Goal: Task Accomplishment & Management: Use online tool/utility

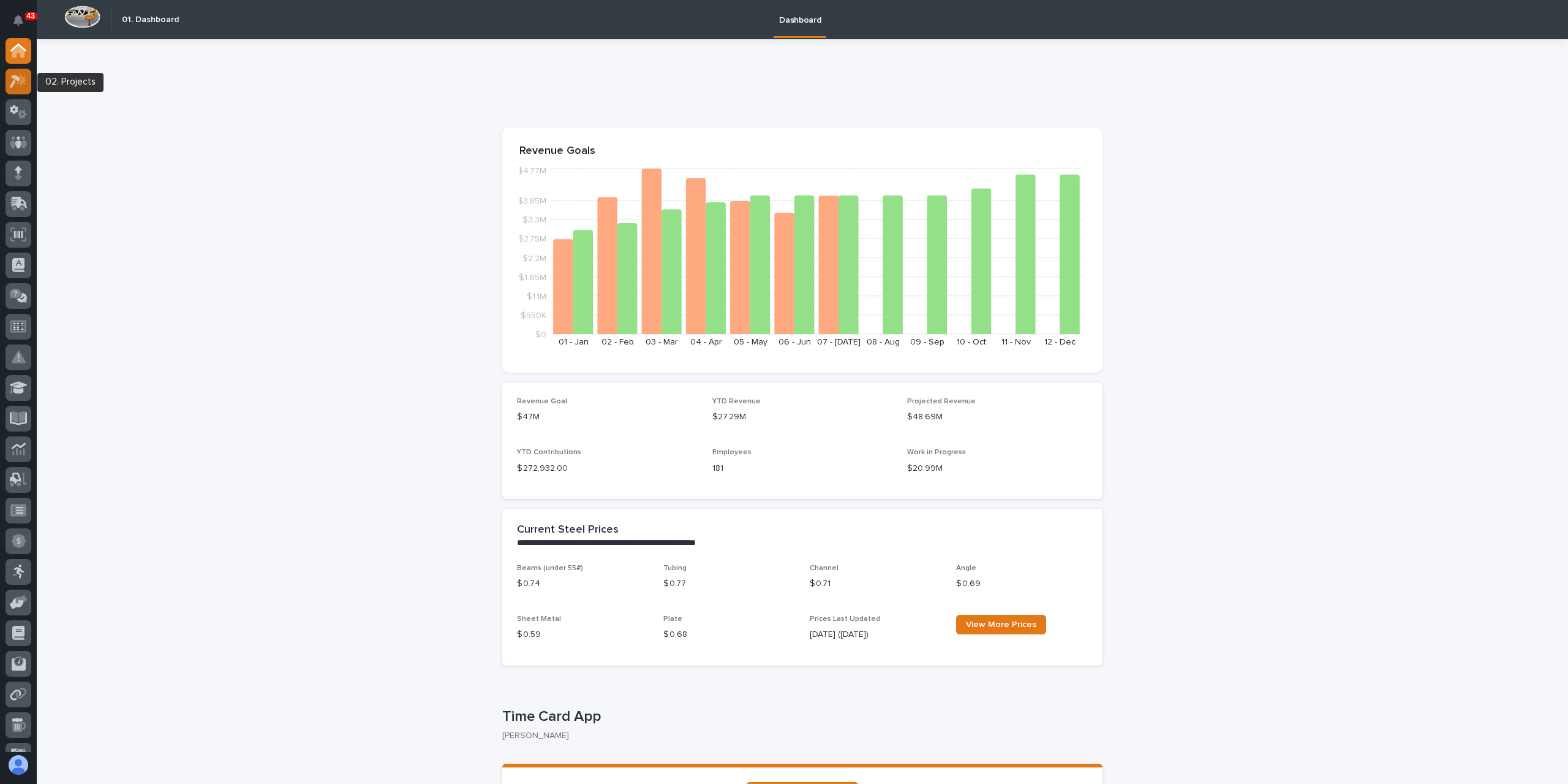
click at [16, 85] on icon at bounding box center [19, 81] width 18 height 14
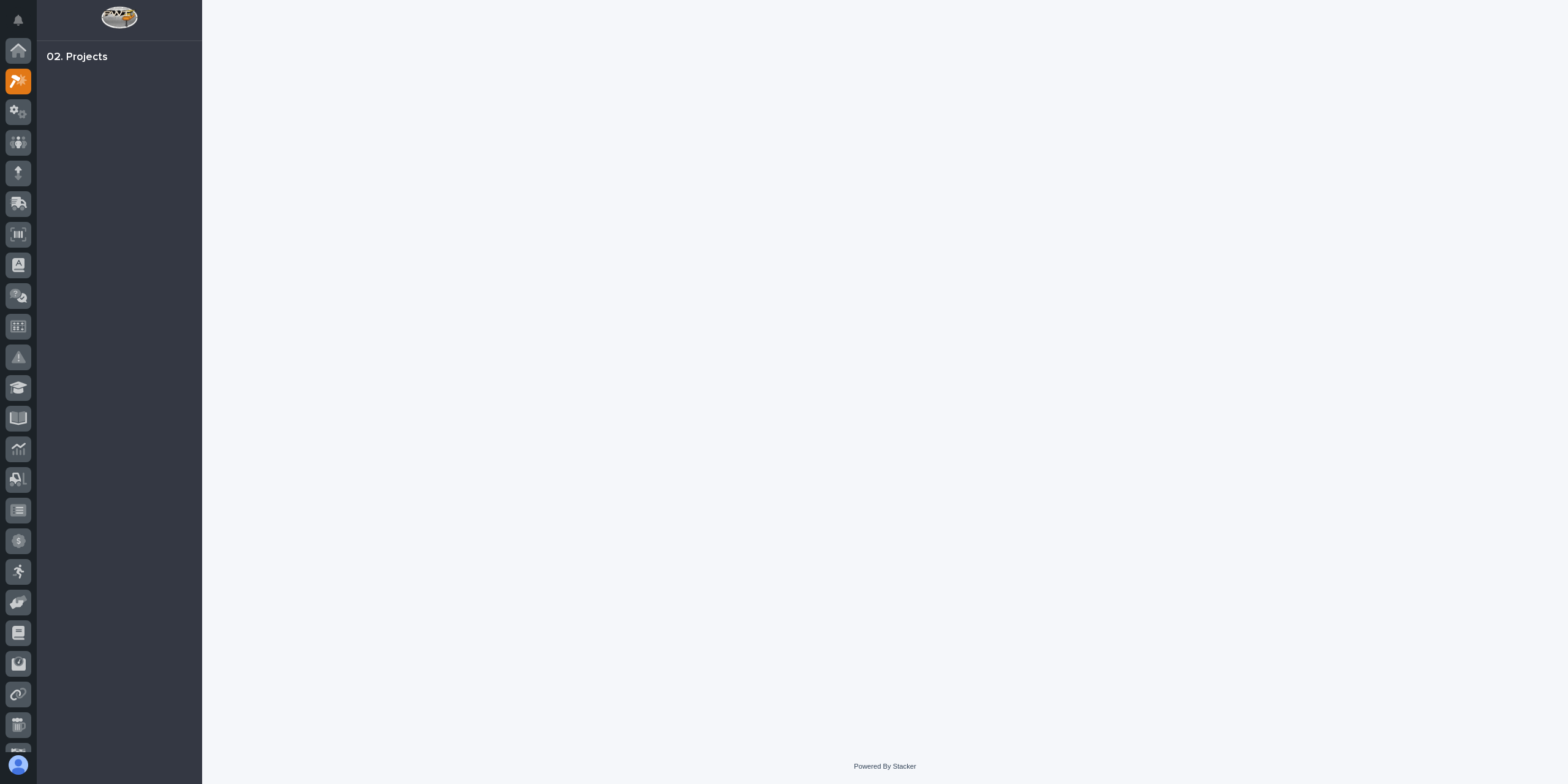
scroll to position [31, 0]
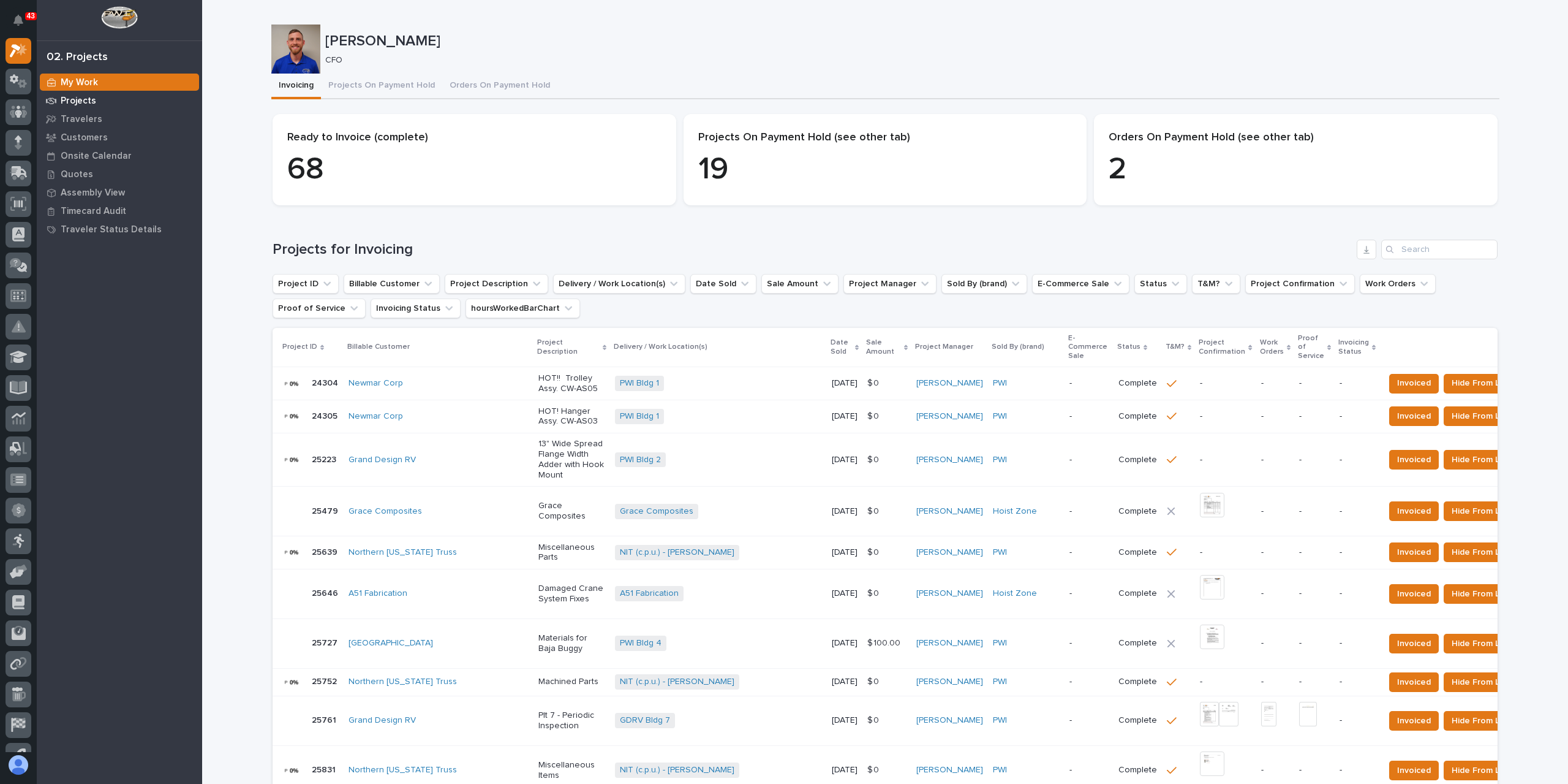
click at [85, 100] on p "Projects" at bounding box center [79, 101] width 36 height 11
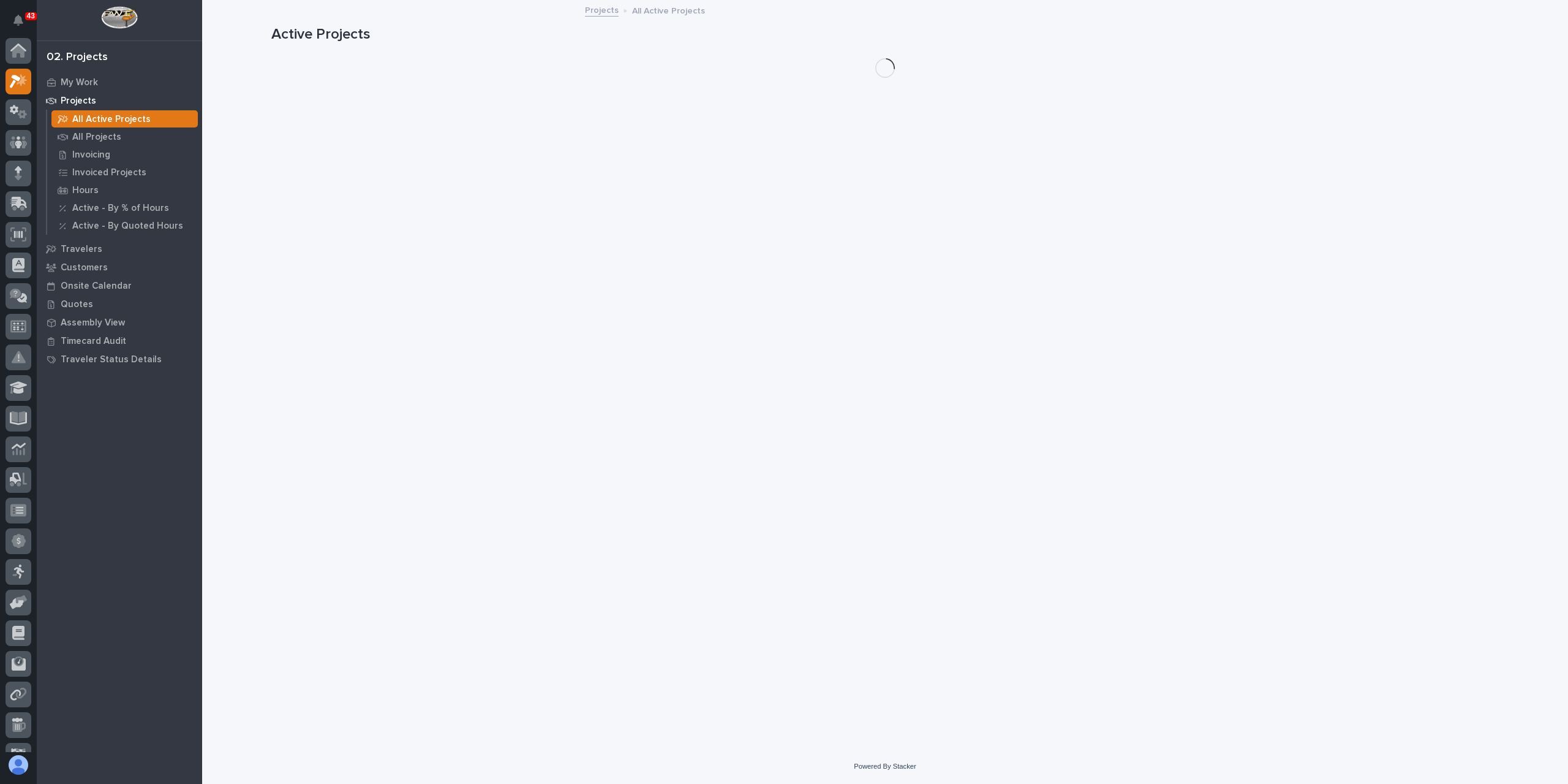
scroll to position [31, 0]
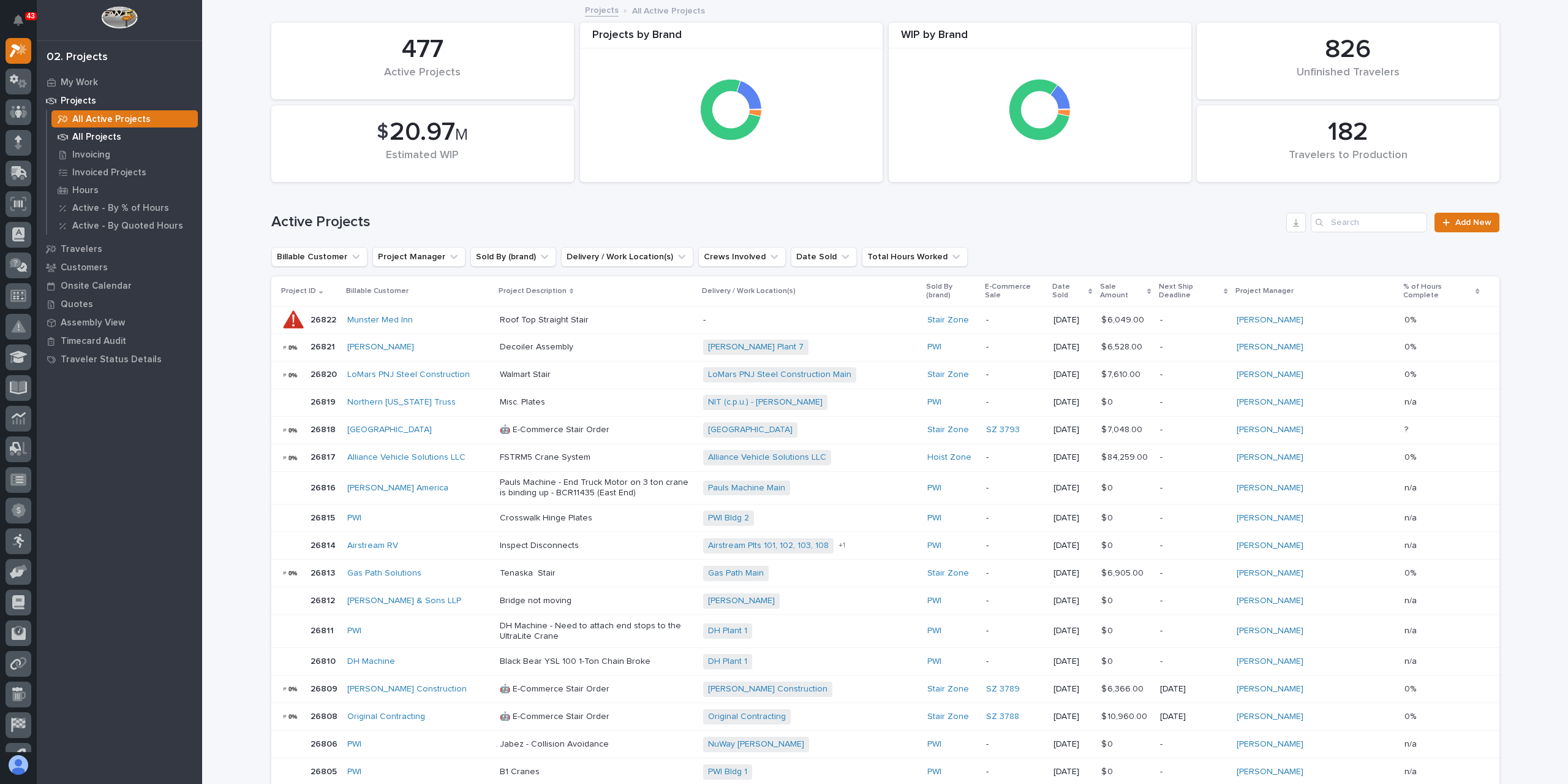
click at [76, 139] on p "All Projects" at bounding box center [96, 137] width 49 height 11
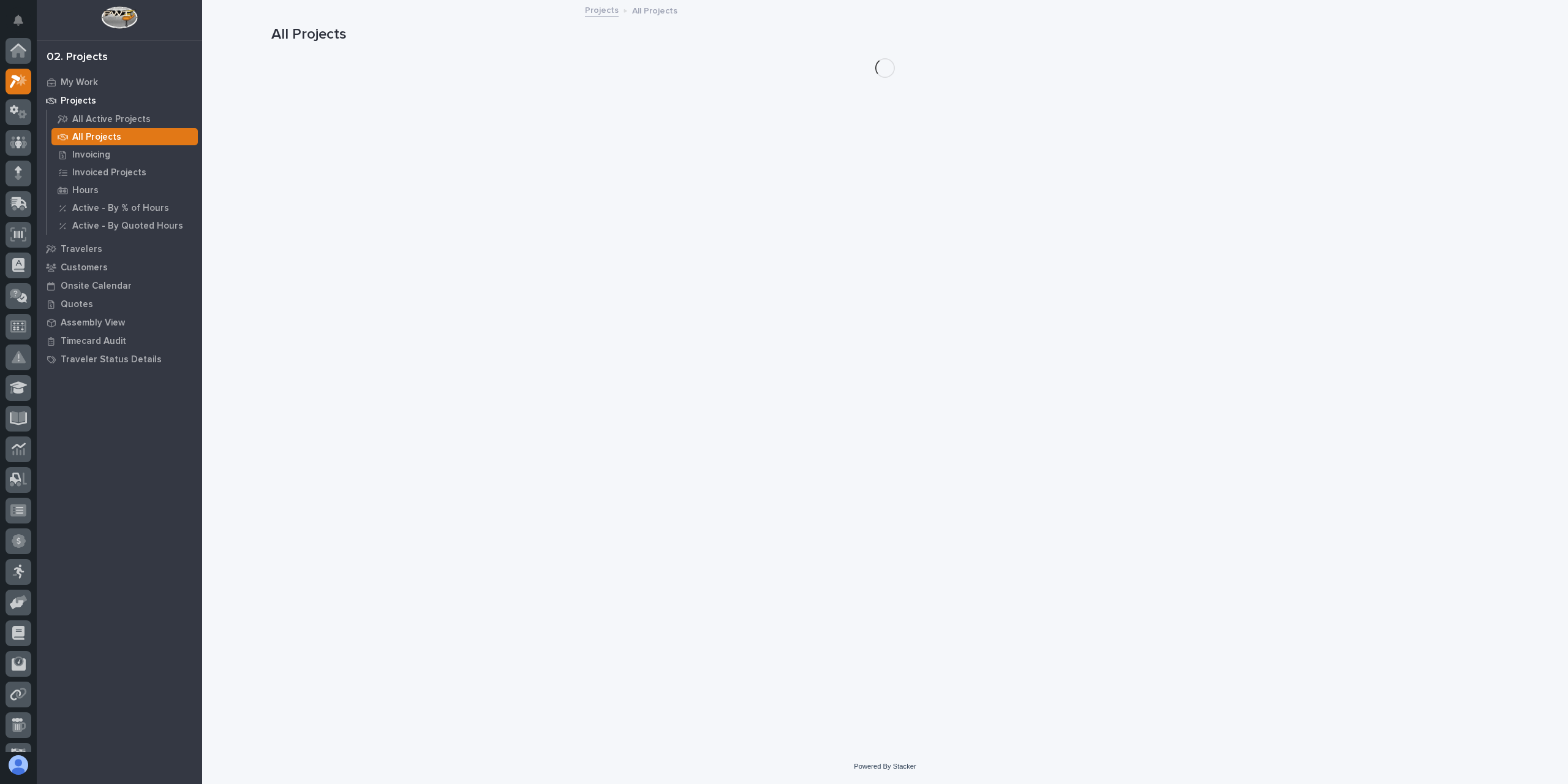
scroll to position [31, 0]
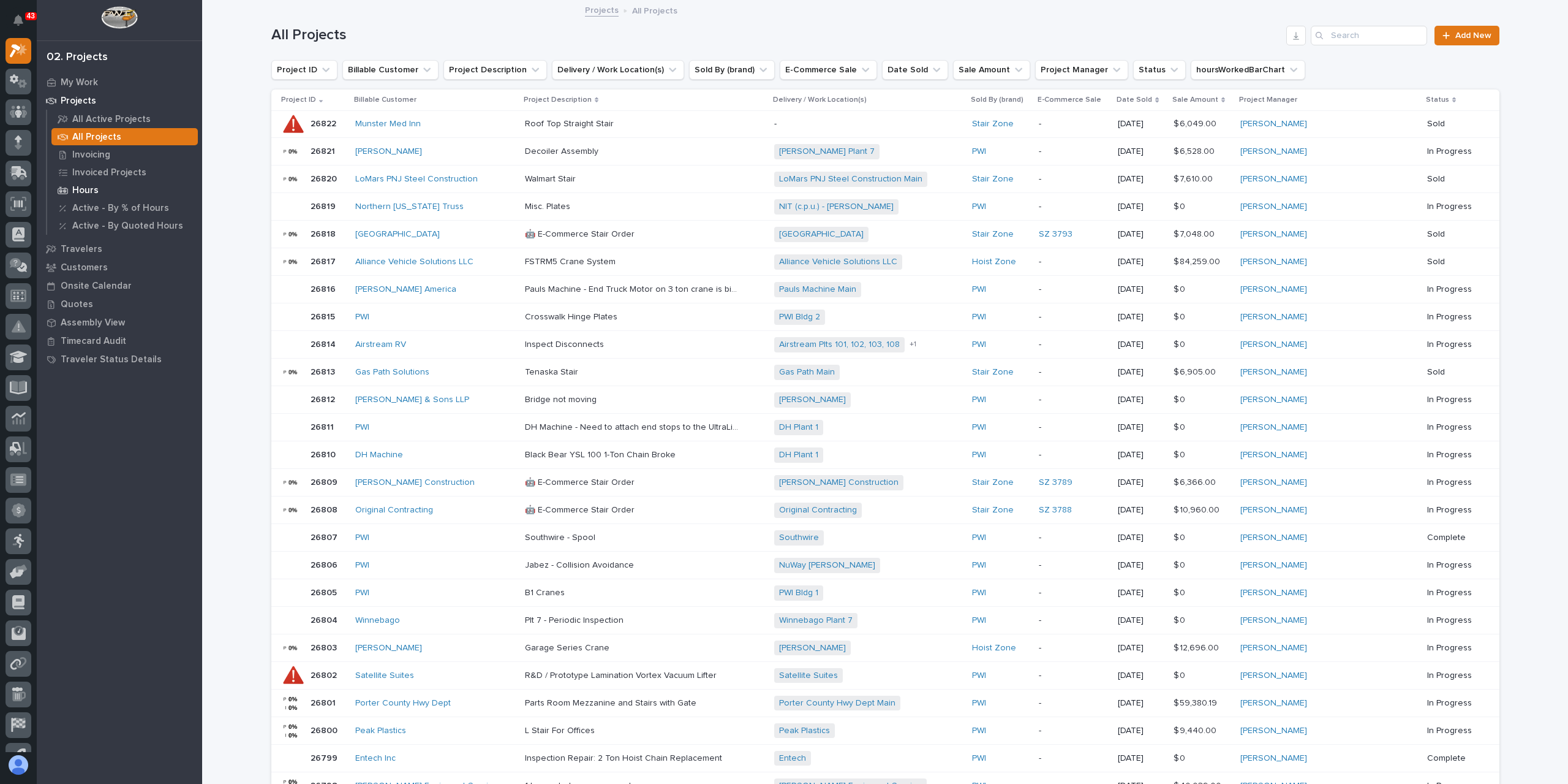
click at [88, 192] on p "Hours" at bounding box center [85, 190] width 26 height 11
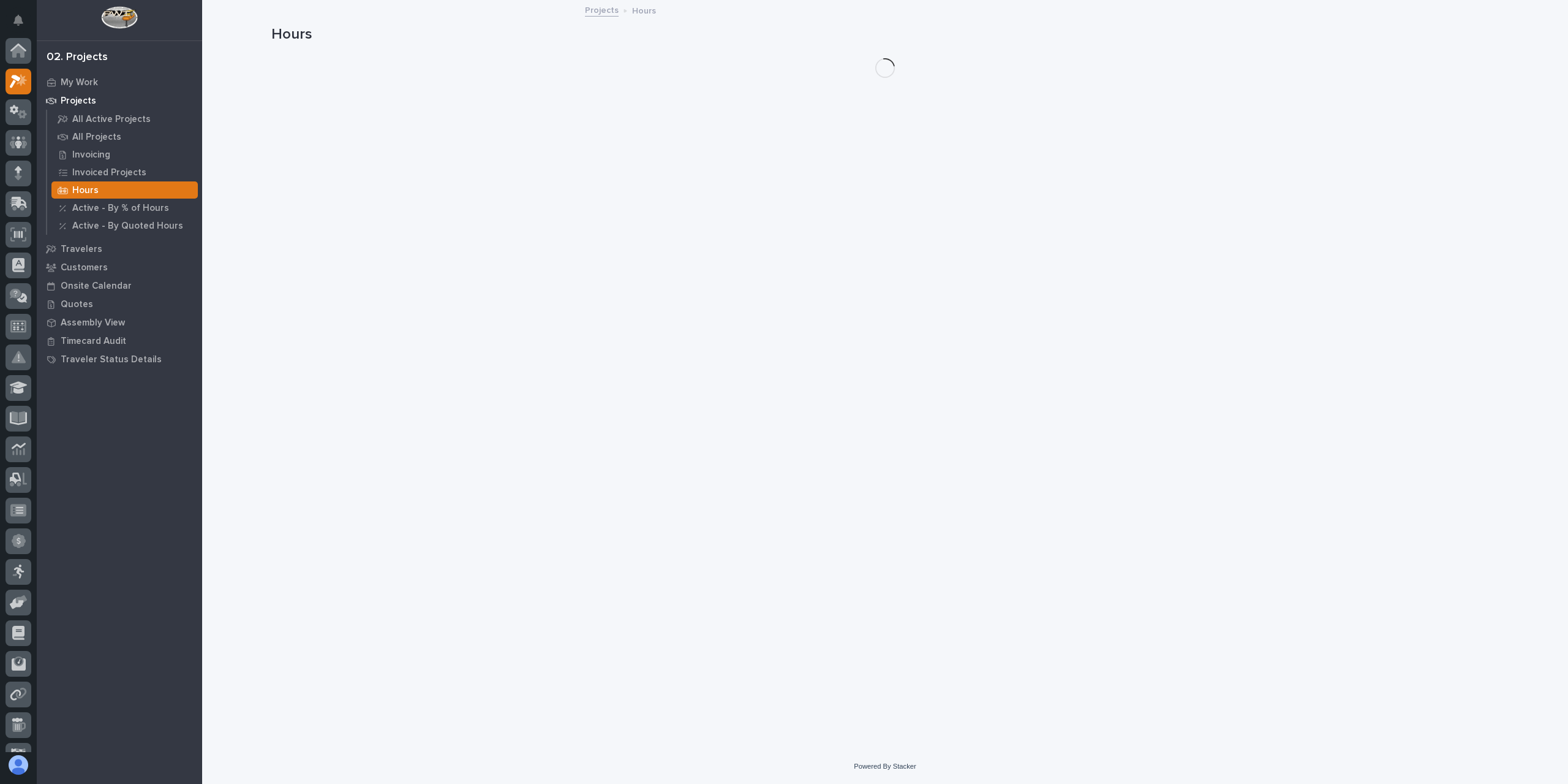
scroll to position [31, 0]
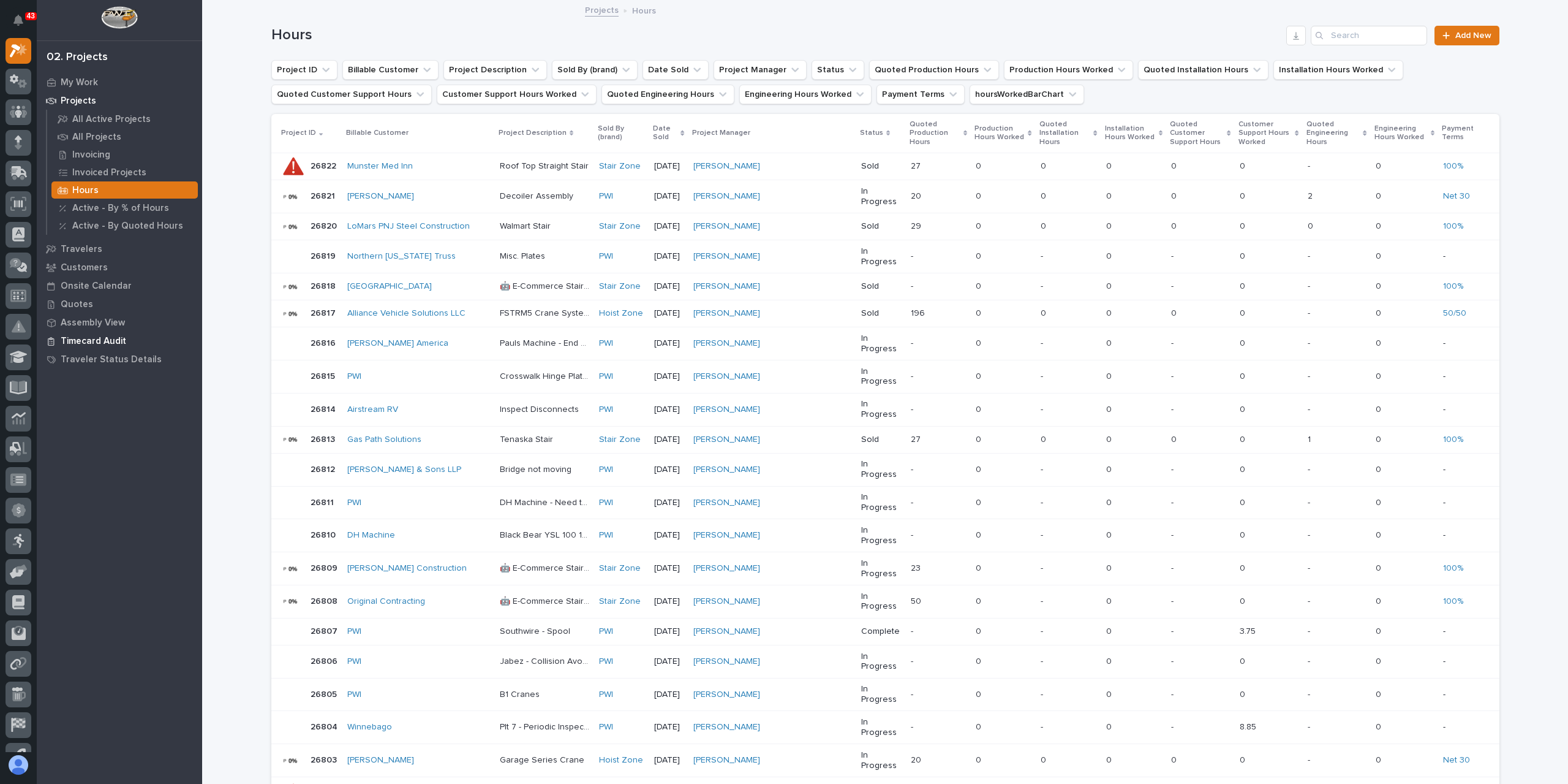
click at [77, 341] on p "Timecard Audit" at bounding box center [94, 341] width 66 height 11
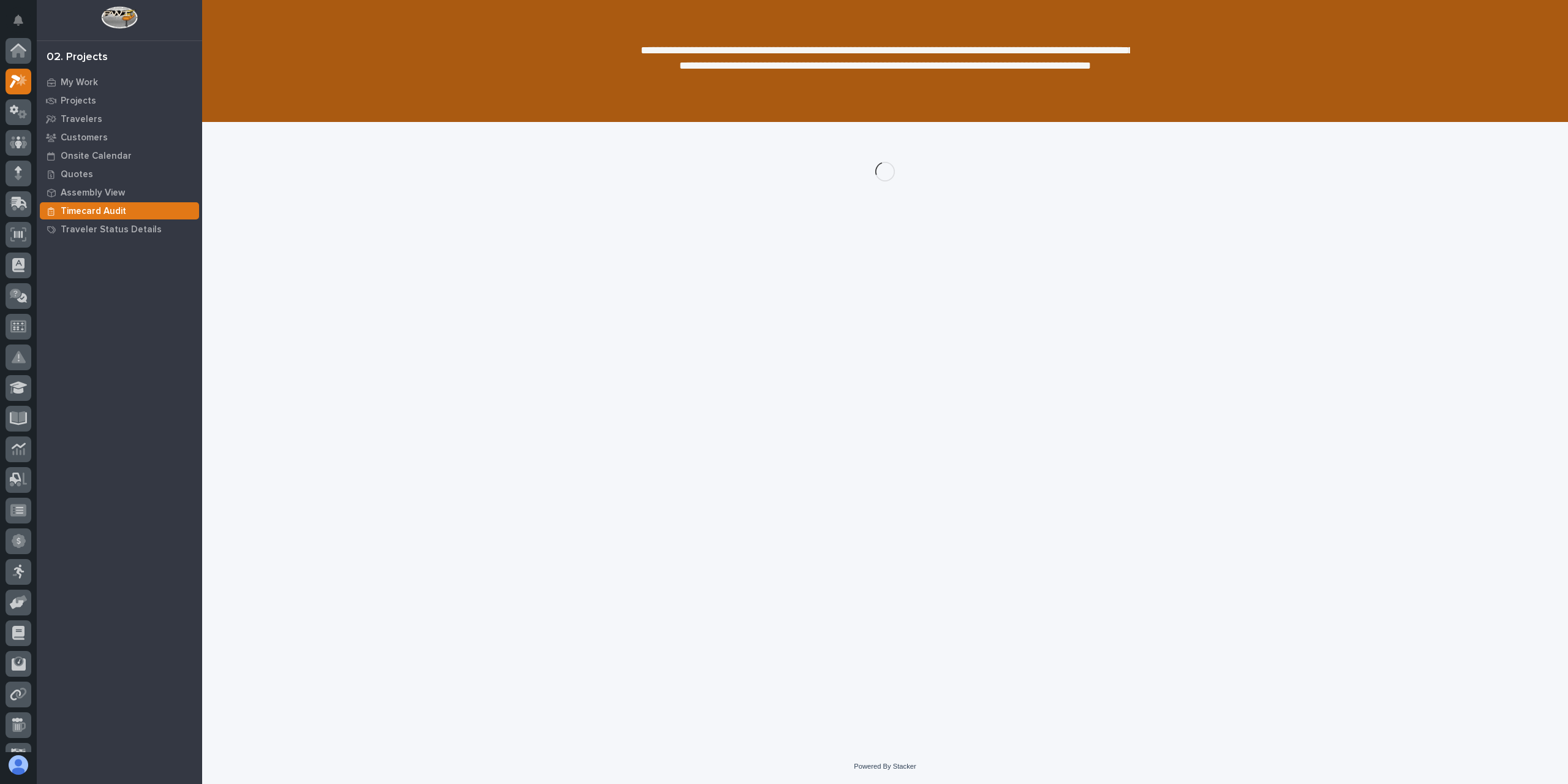
scroll to position [31, 0]
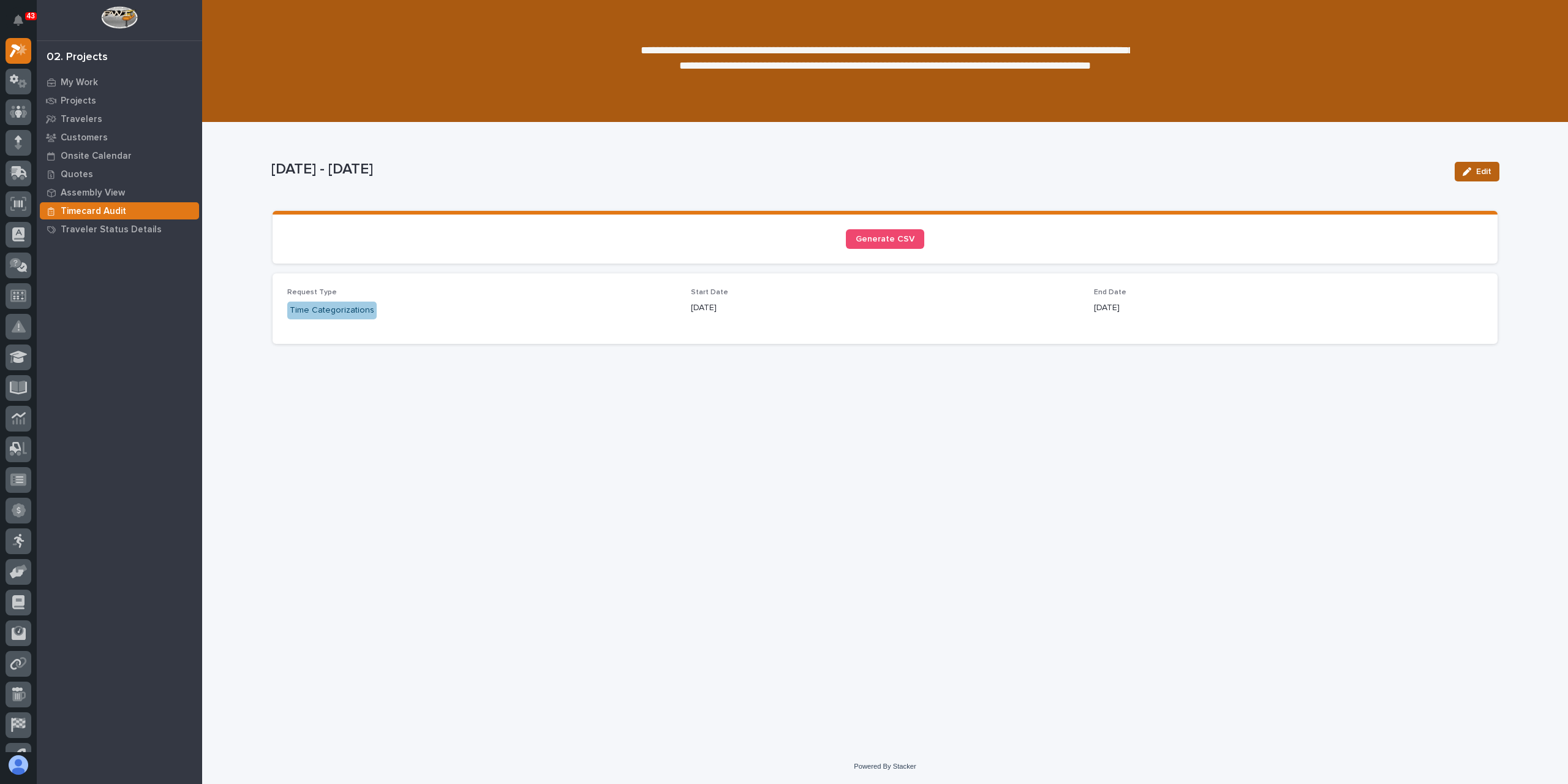
click at [1483, 175] on span "Edit" at bounding box center [1483, 171] width 15 height 11
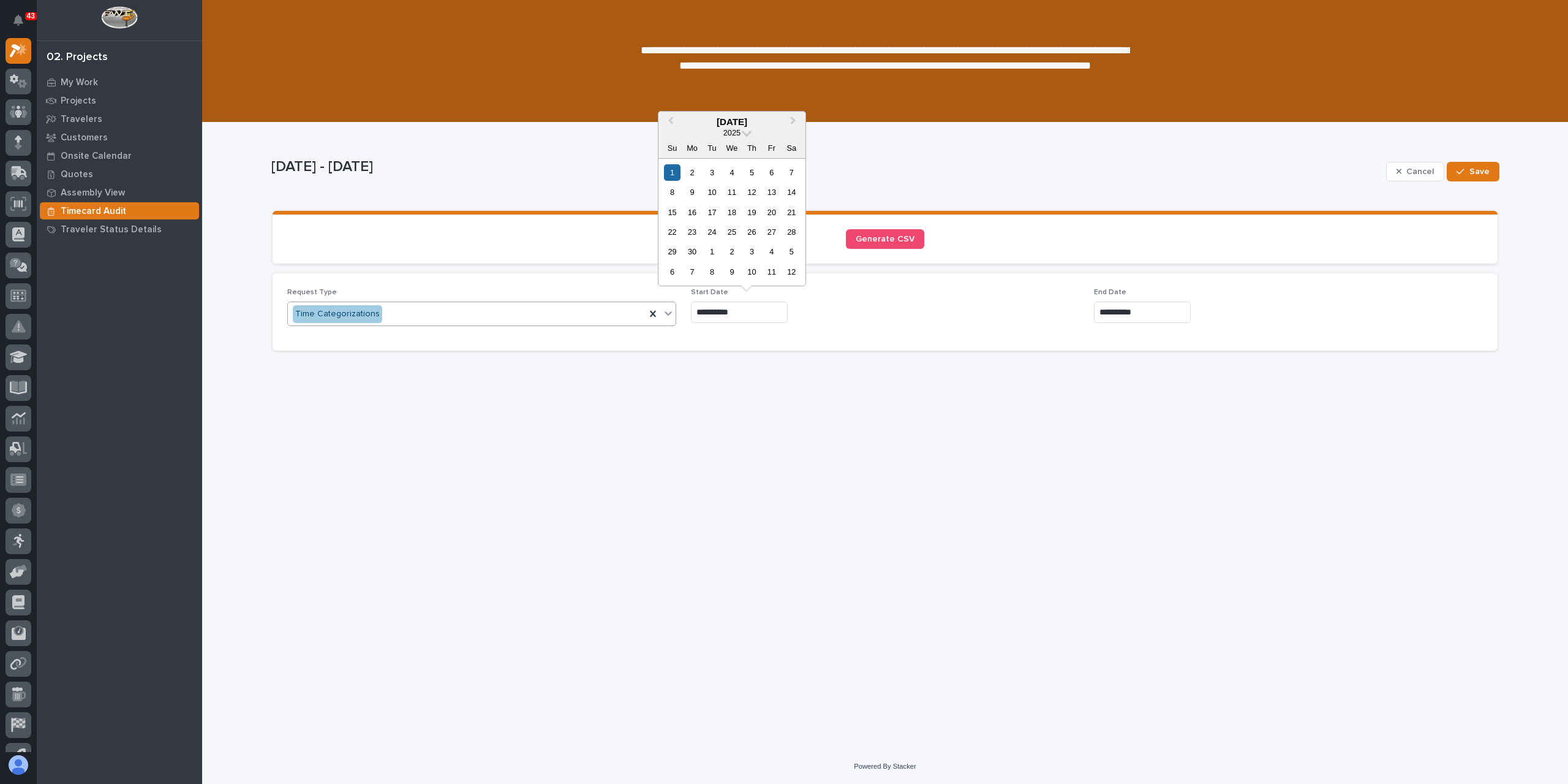
drag, startPoint x: 748, startPoint y: 316, endPoint x: 648, endPoint y: 325, distance: 100.4
click at [649, 325] on div "**********" at bounding box center [884, 312] width 1195 height 48
type input "**********"
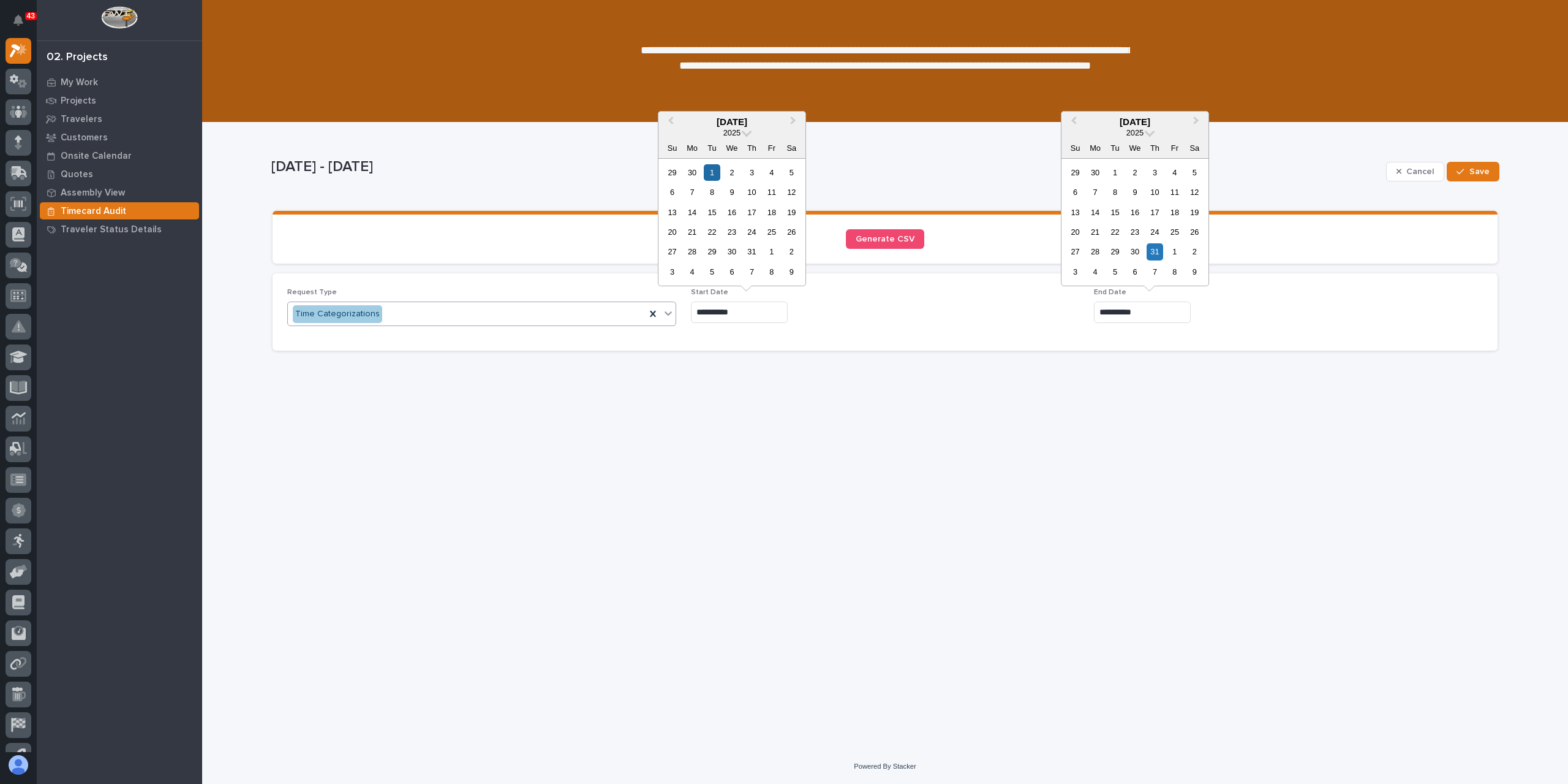
type input "**********"
click at [1157, 248] on div "31" at bounding box center [1154, 251] width 17 height 17
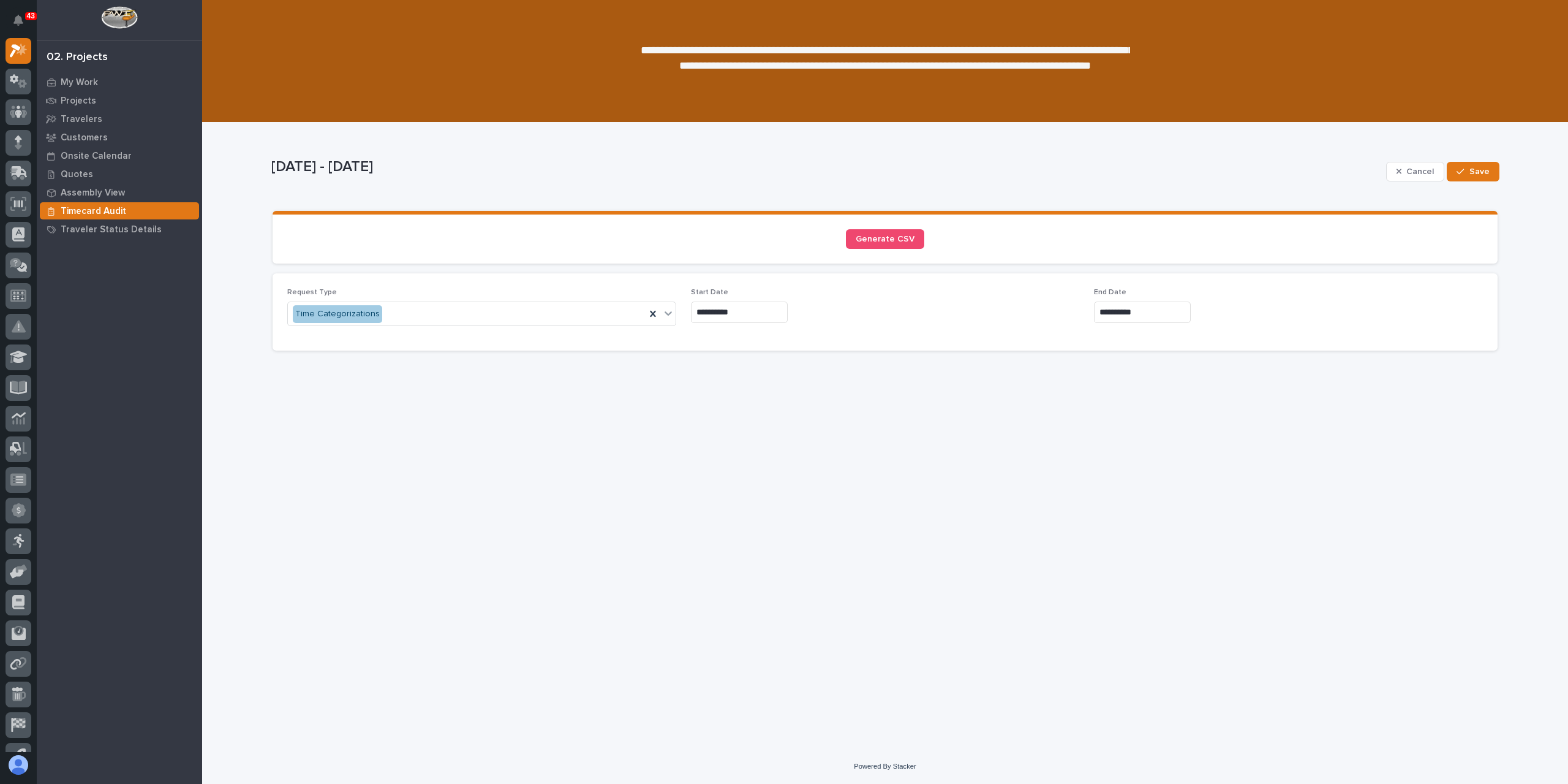
click at [1070, 472] on div "**********" at bounding box center [884, 421] width 1240 height 596
click at [1487, 171] on span "Save" at bounding box center [1479, 171] width 20 height 11
click at [887, 242] on span "Generate CSV" at bounding box center [884, 239] width 59 height 9
click at [903, 244] on link "Generate CSV" at bounding box center [884, 239] width 78 height 20
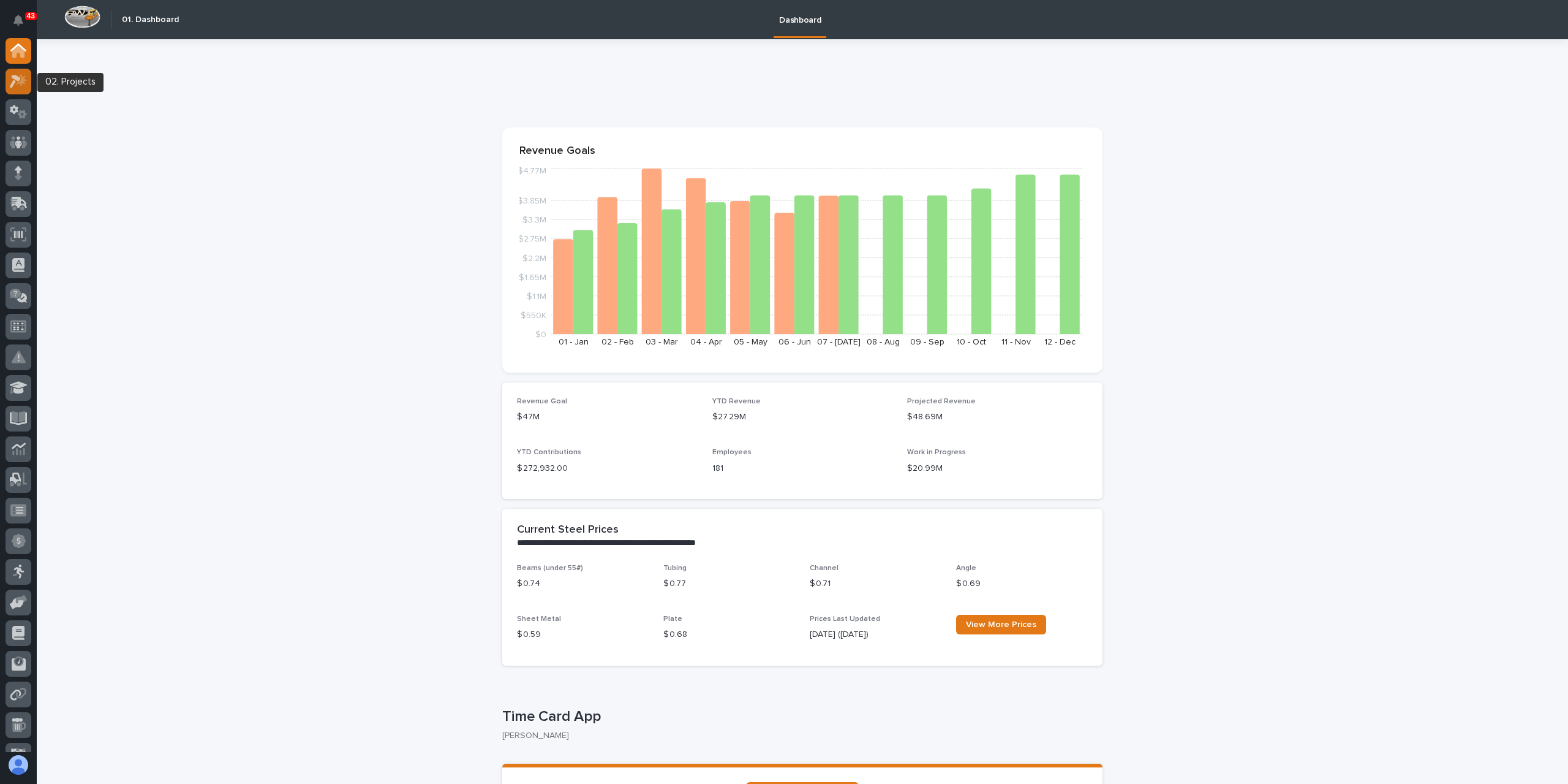
click at [23, 85] on icon at bounding box center [19, 81] width 18 height 14
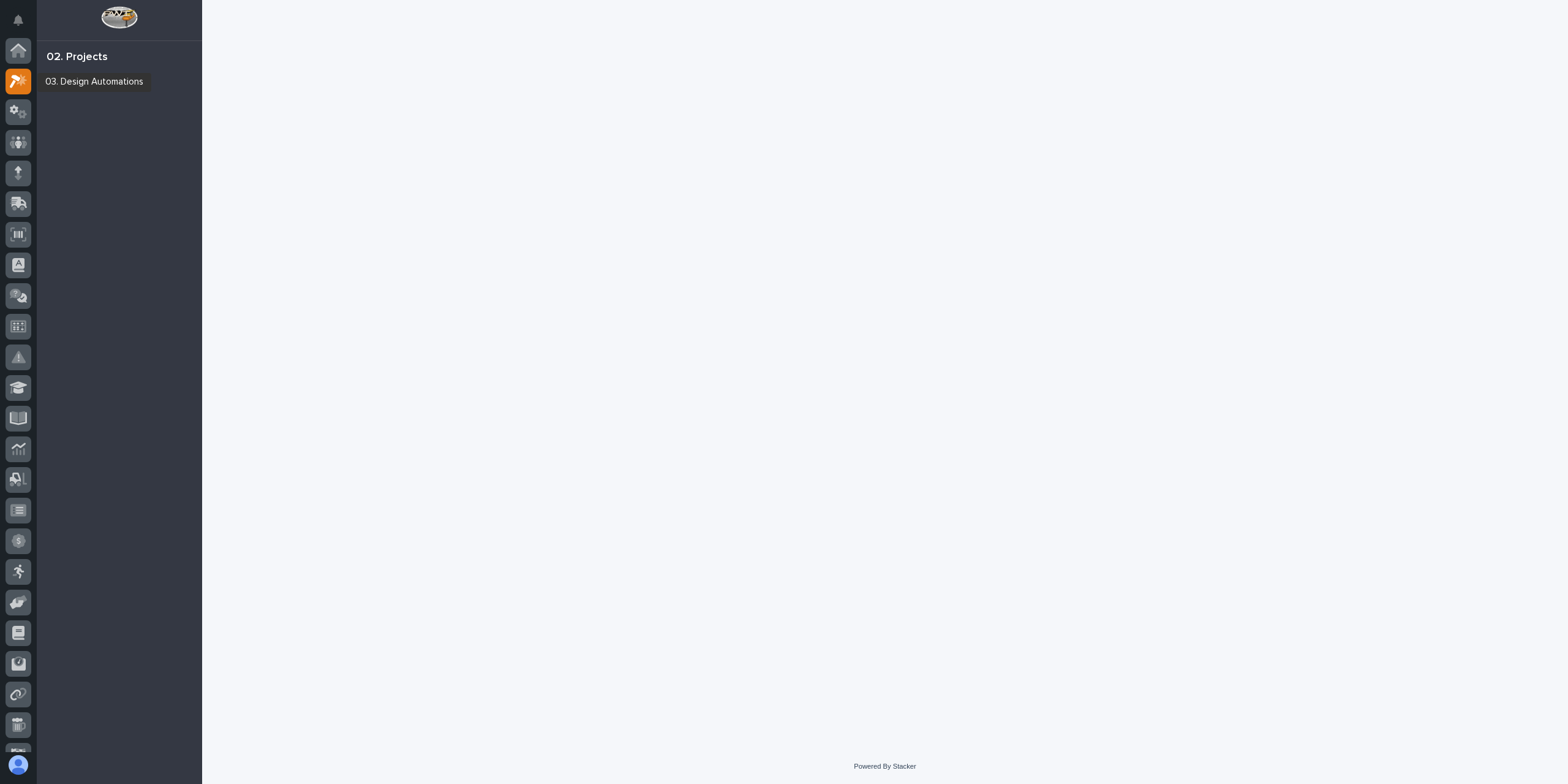
scroll to position [31, 0]
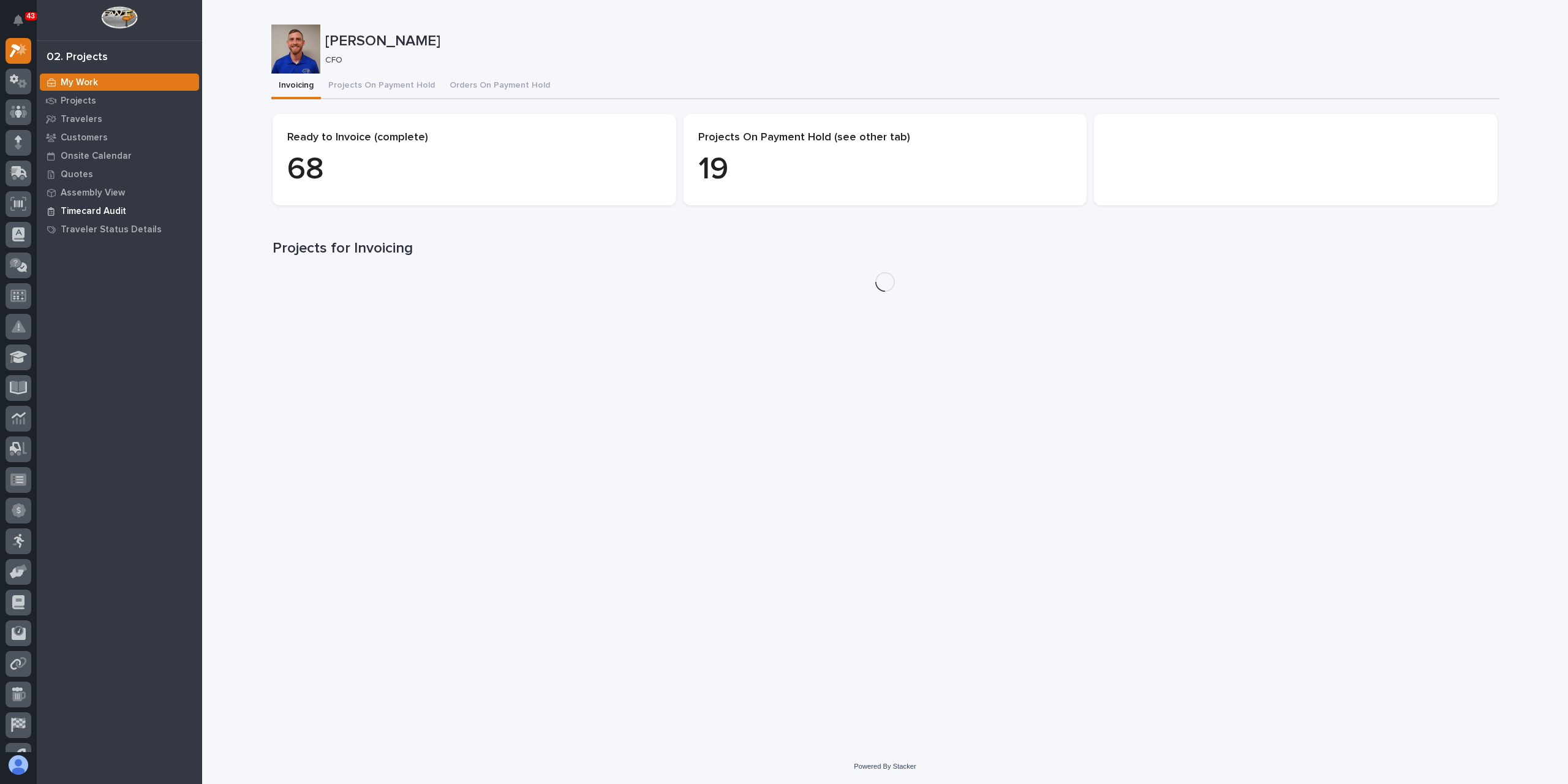
click at [86, 214] on p "Timecard Audit" at bounding box center [94, 211] width 66 height 11
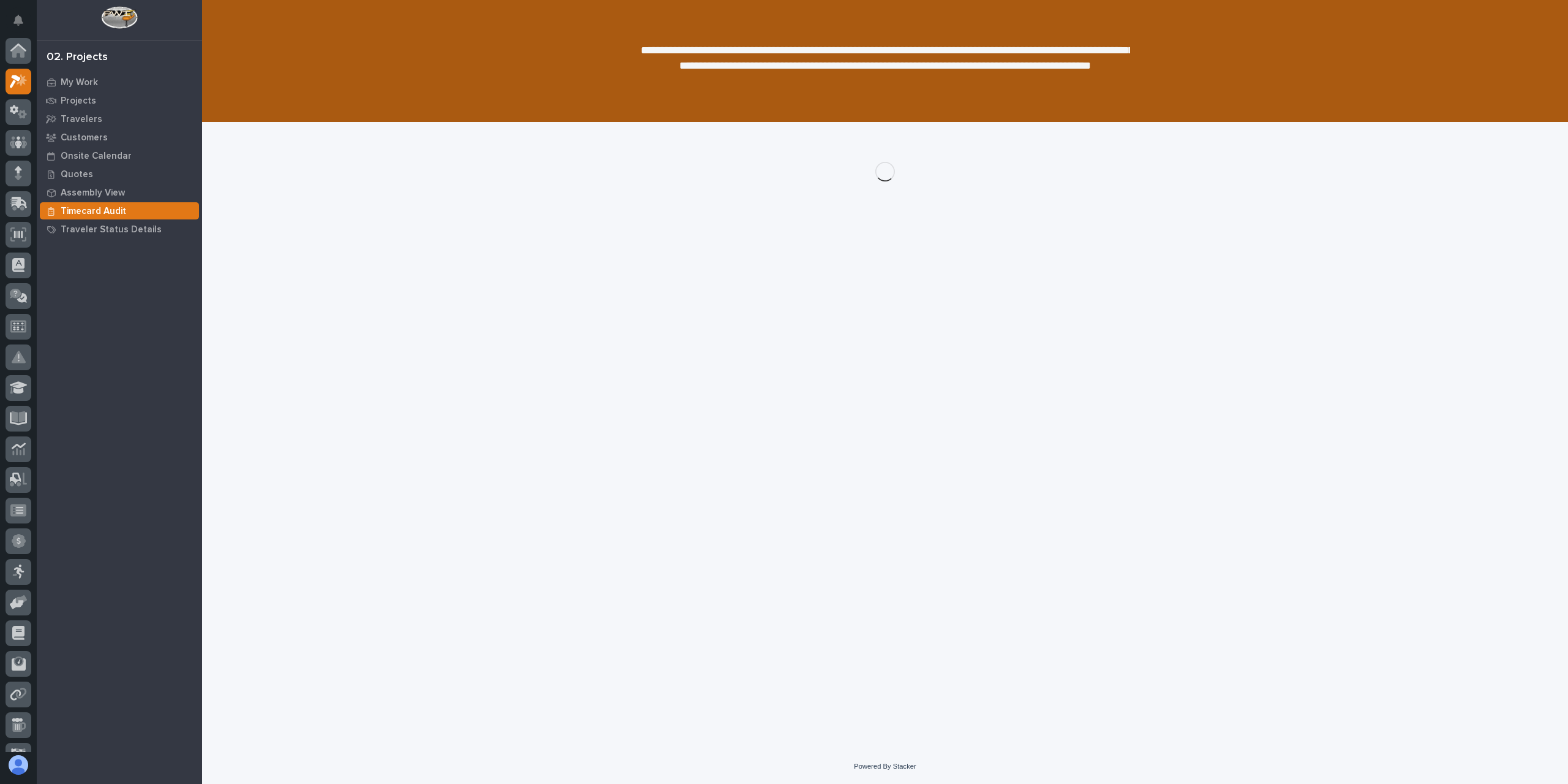
scroll to position [31, 0]
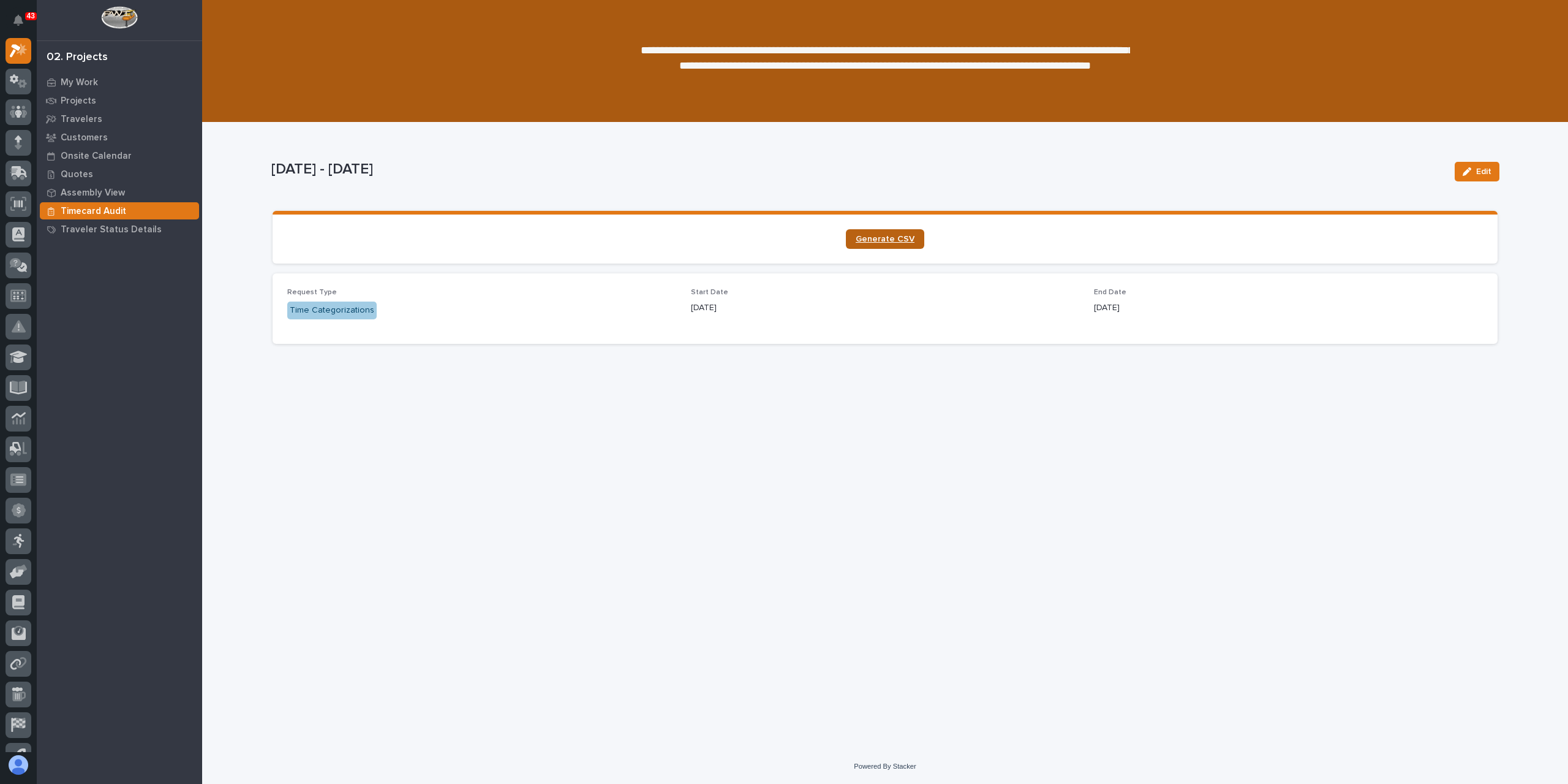
click at [893, 235] on span "Generate CSV" at bounding box center [884, 239] width 59 height 9
click at [21, 50] on icon at bounding box center [22, 50] width 10 height 12
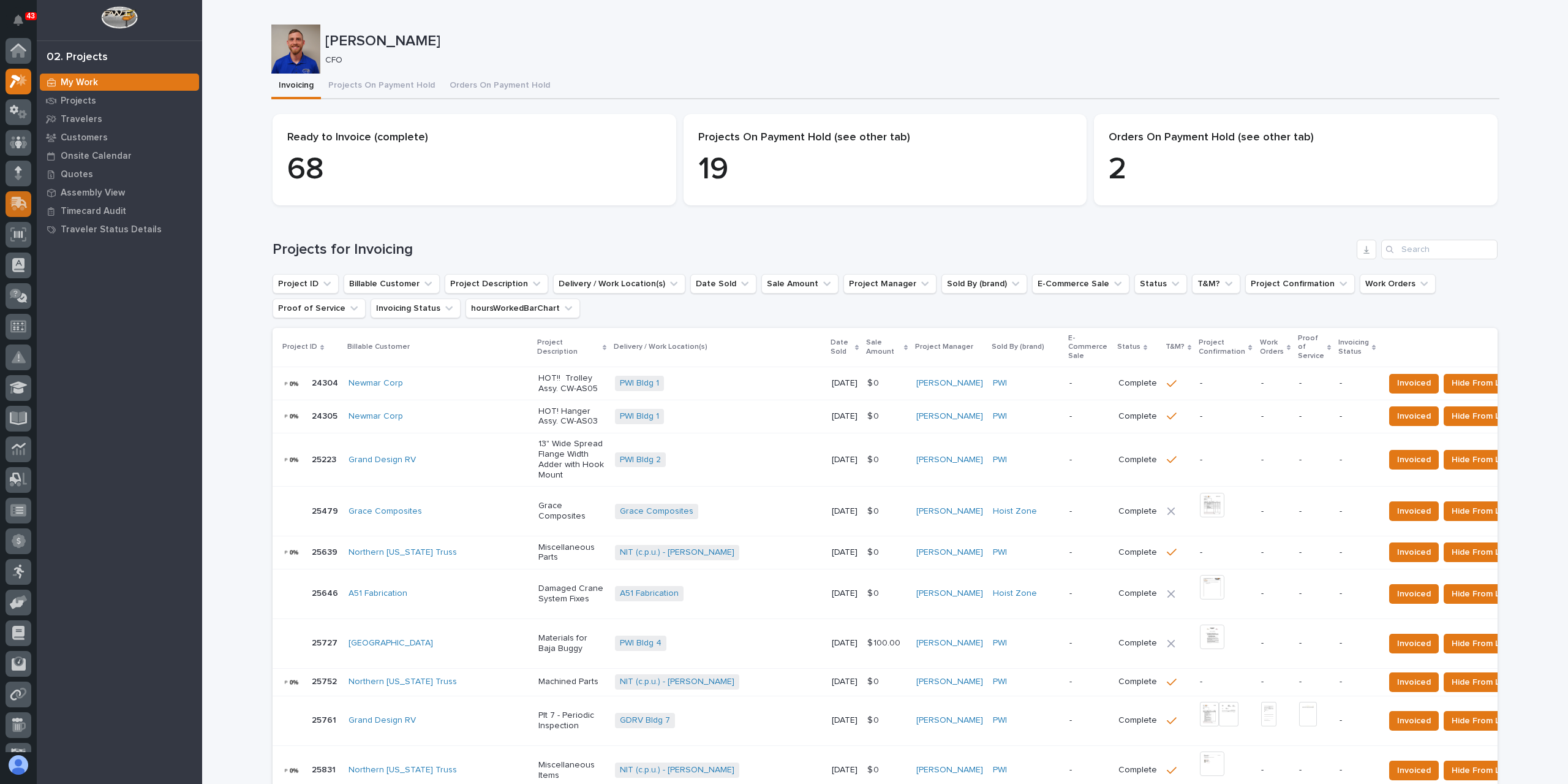
scroll to position [31, 0]
click at [20, 270] on icon at bounding box center [19, 266] width 13 height 12
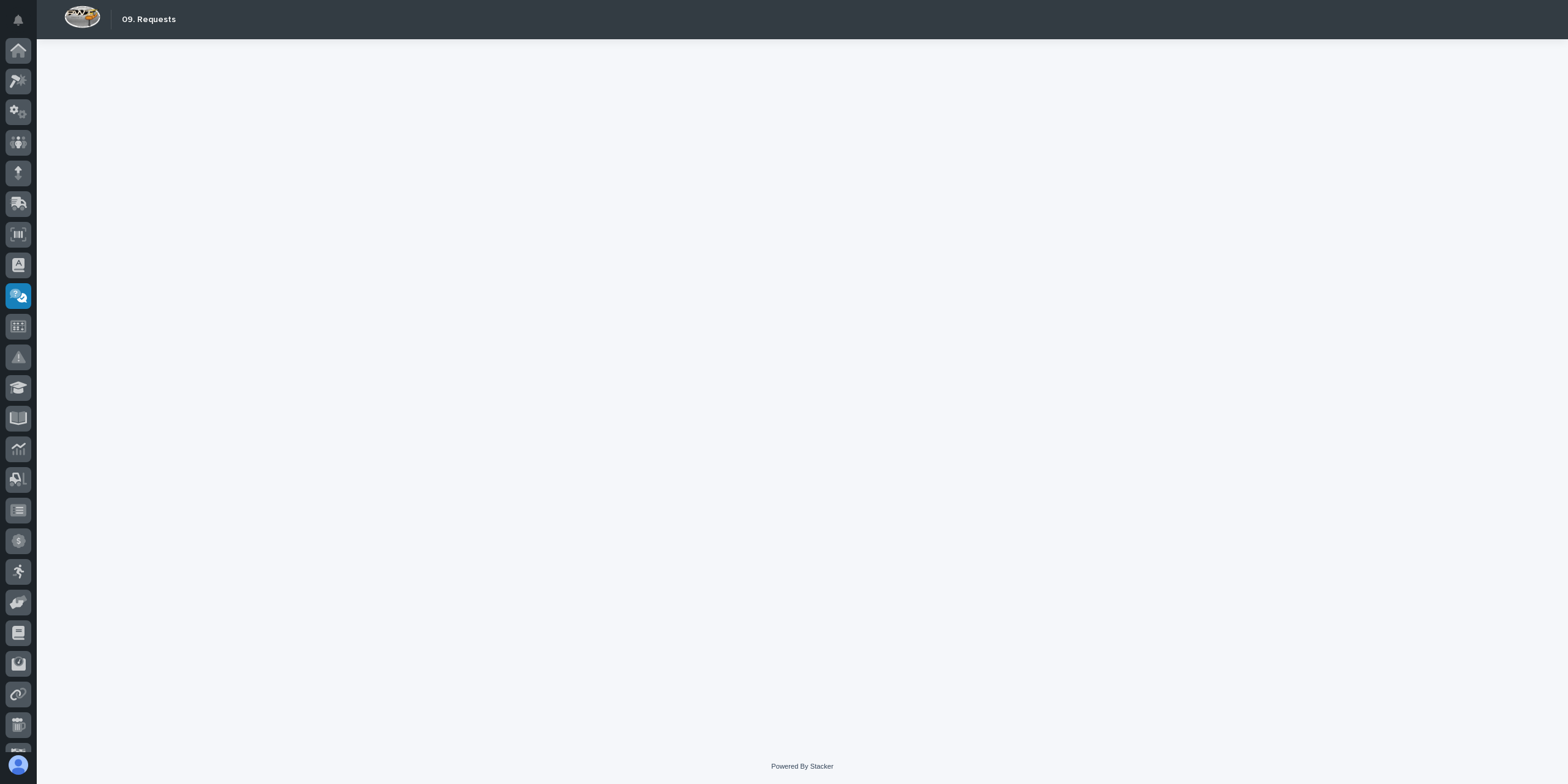
scroll to position [52, 0]
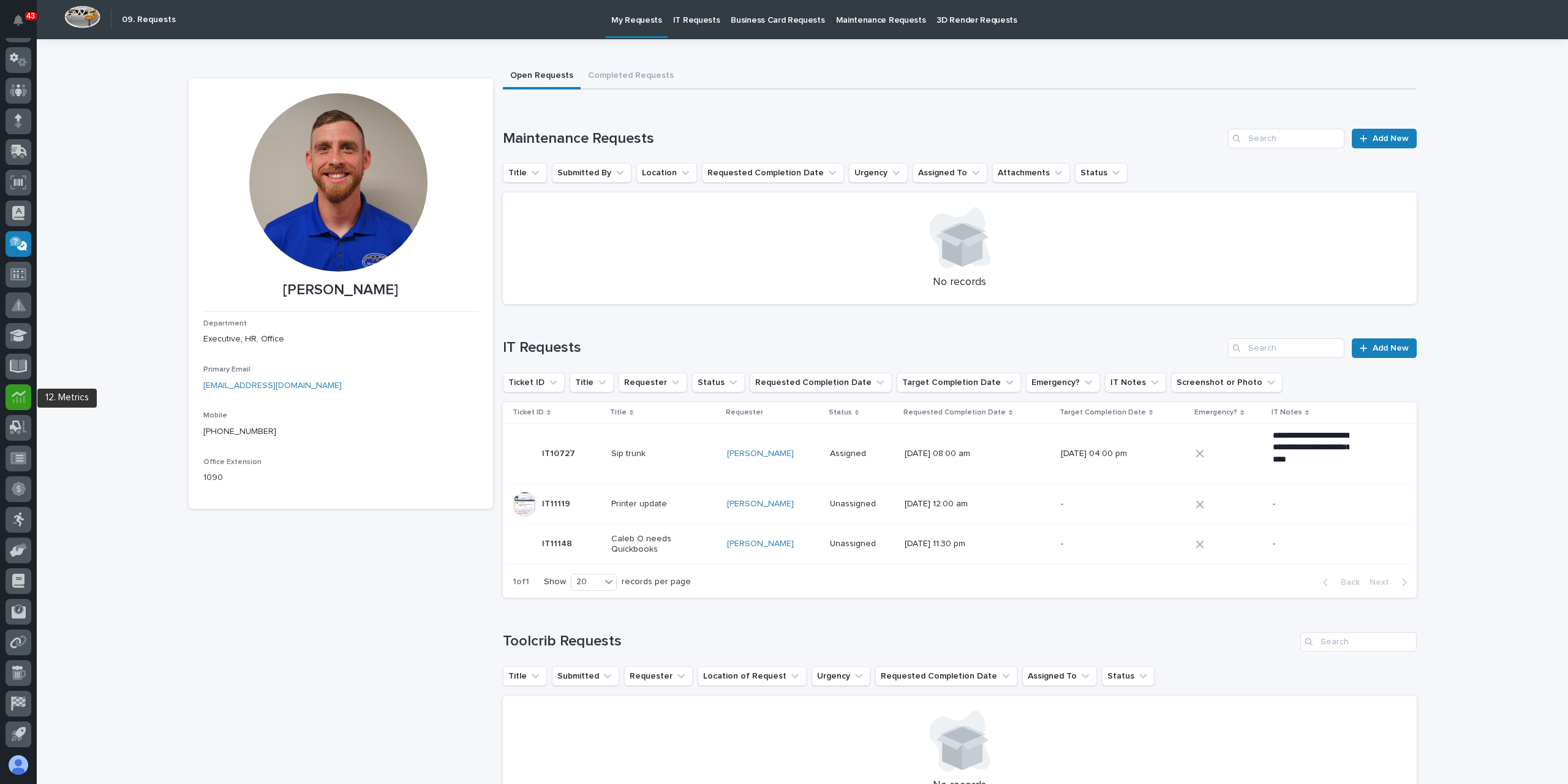
click at [20, 403] on icon at bounding box center [19, 397] width 14 height 14
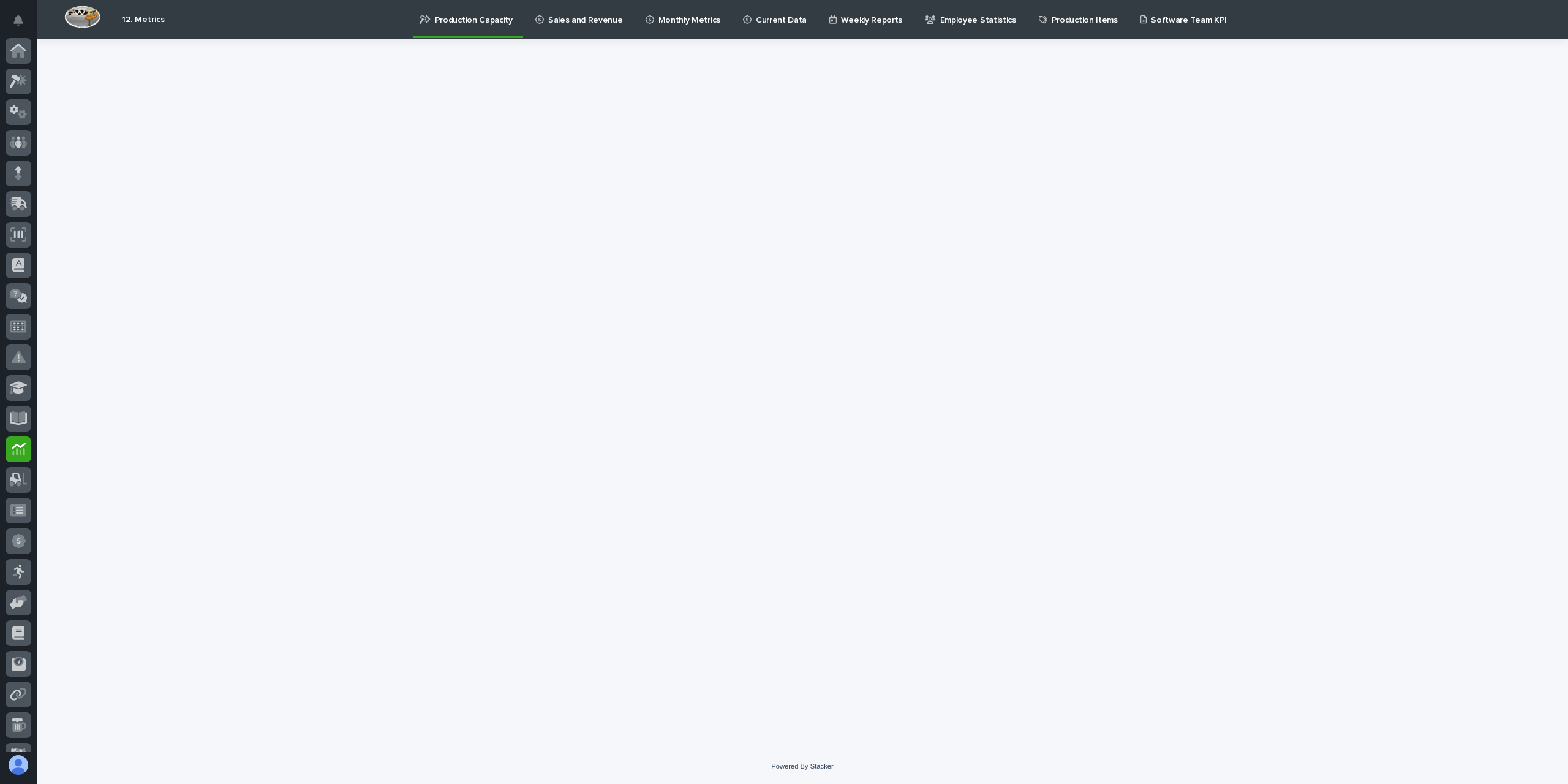
scroll to position [52, 0]
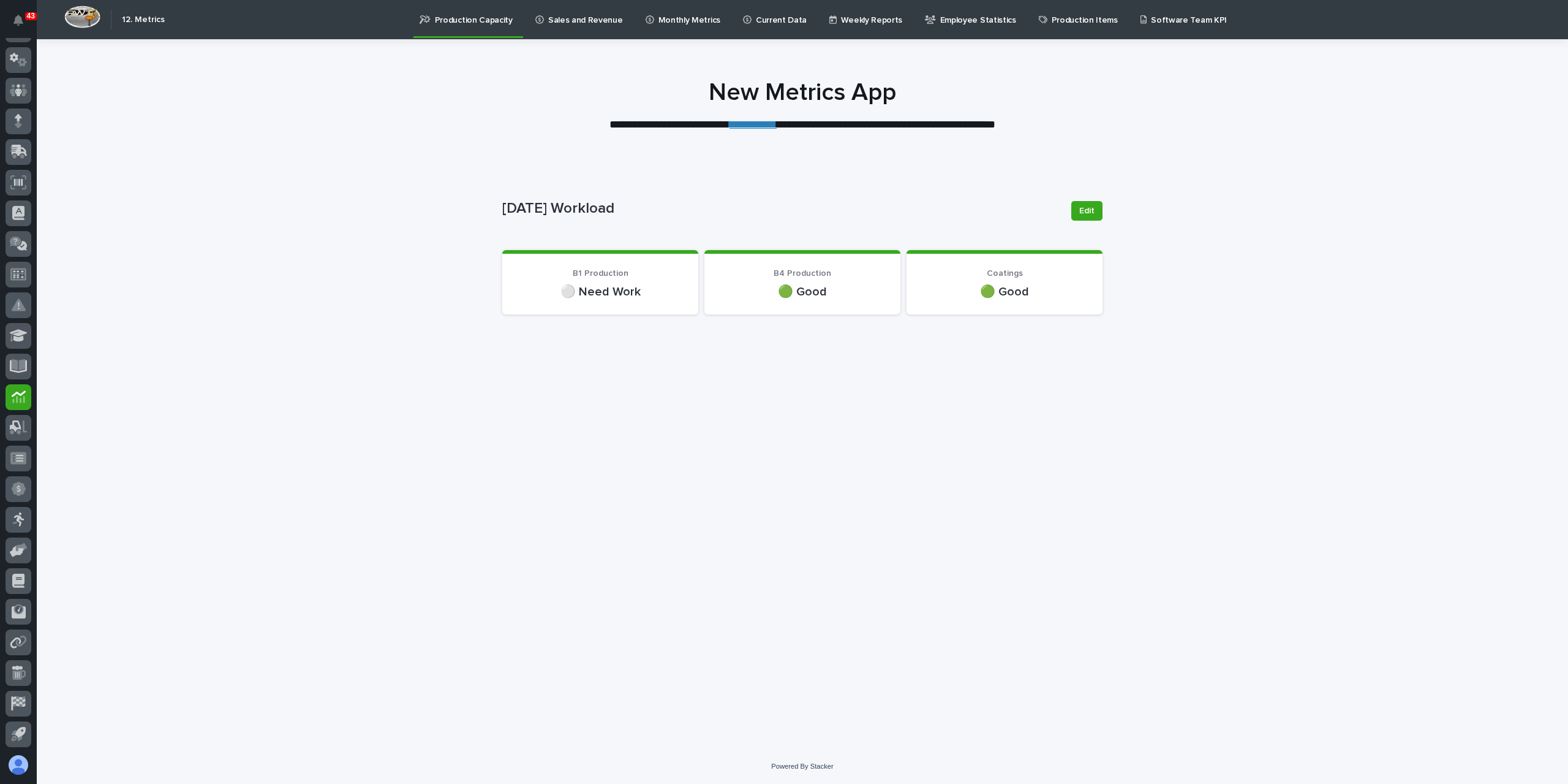
click at [566, 19] on p "Sales and Revenue" at bounding box center [586, 13] width 75 height 26
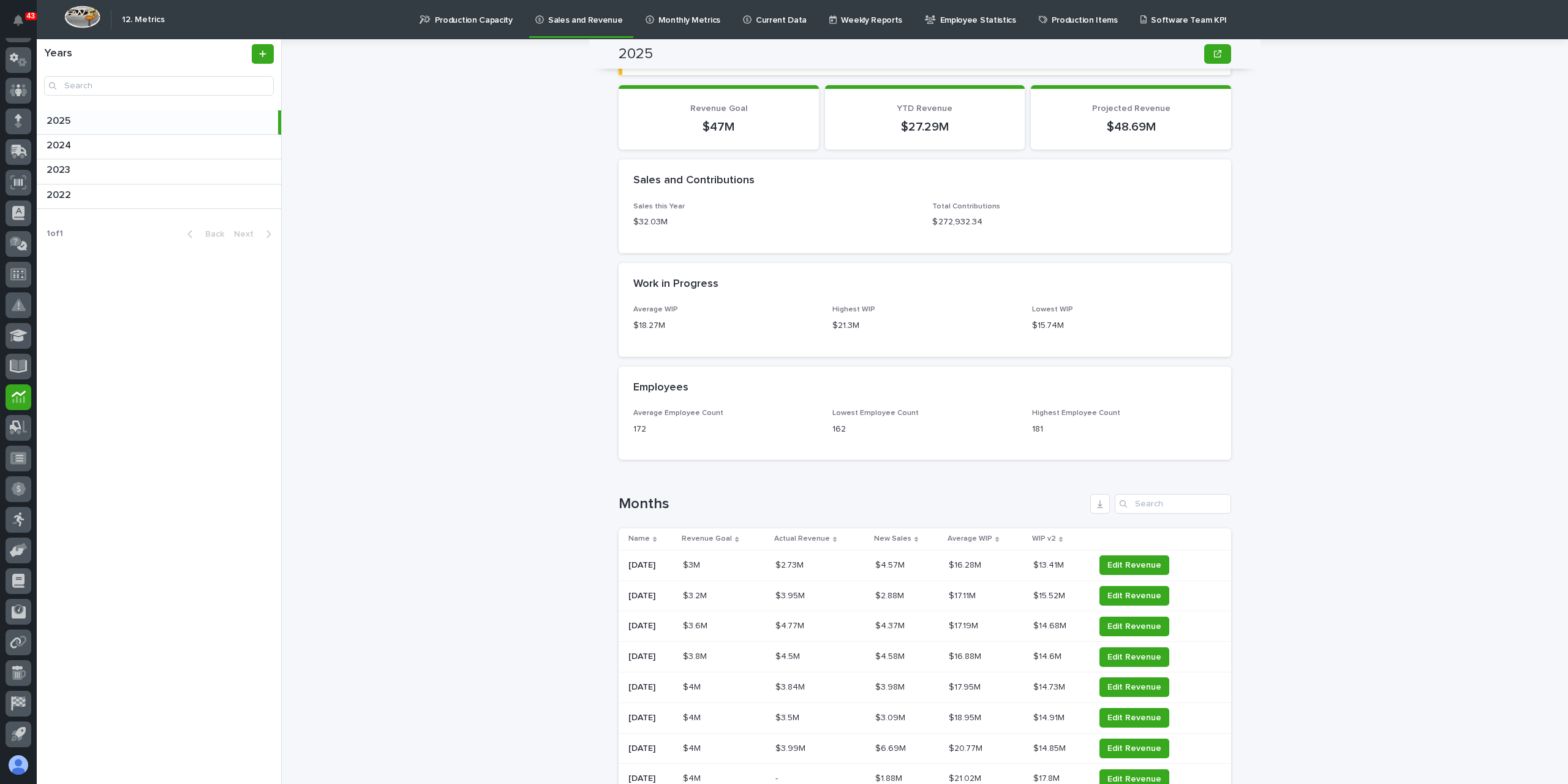
scroll to position [981, 0]
click at [1097, 506] on icon "button" at bounding box center [1100, 503] width 6 height 8
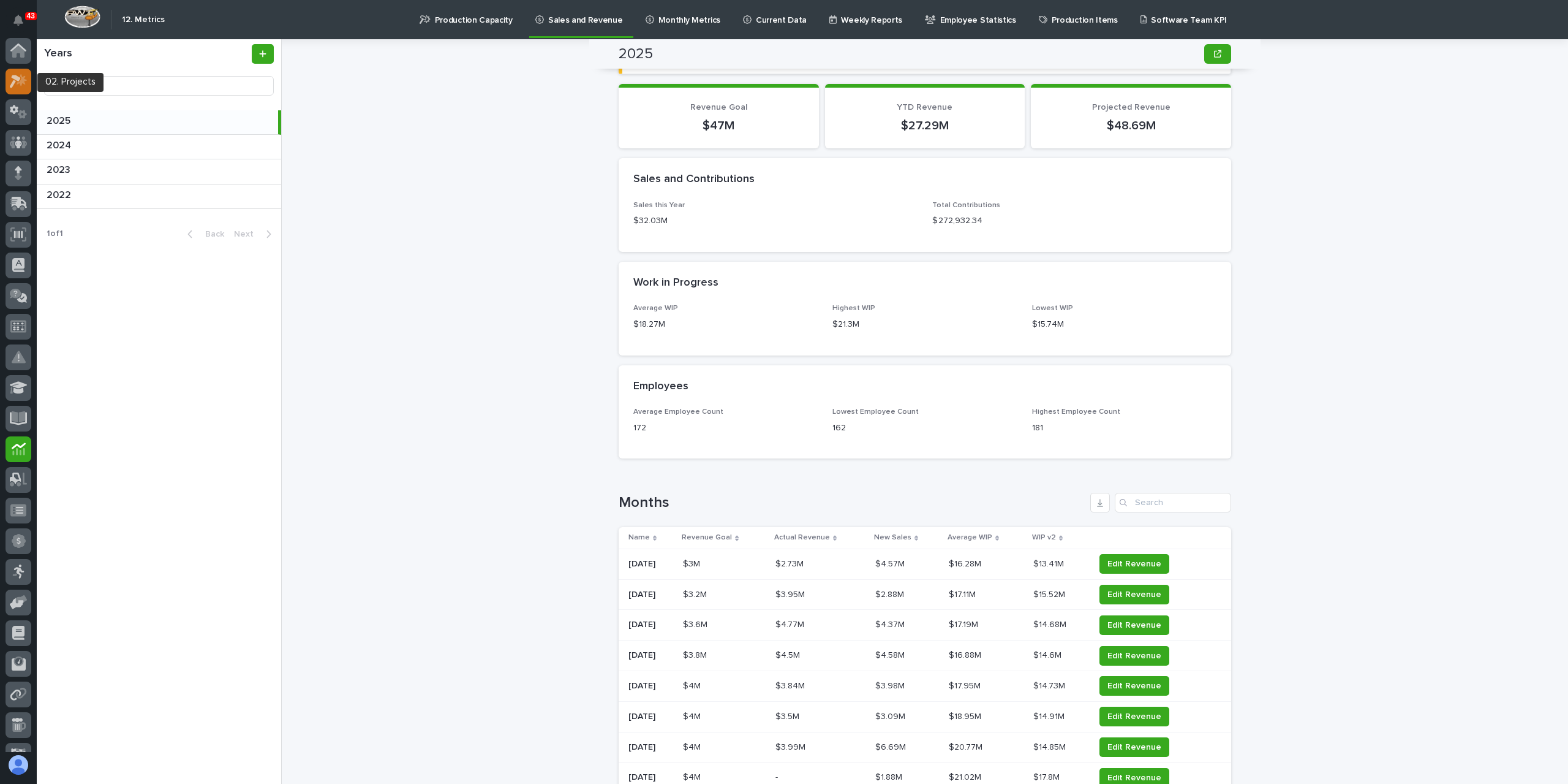
click at [18, 83] on icon at bounding box center [22, 80] width 10 height 12
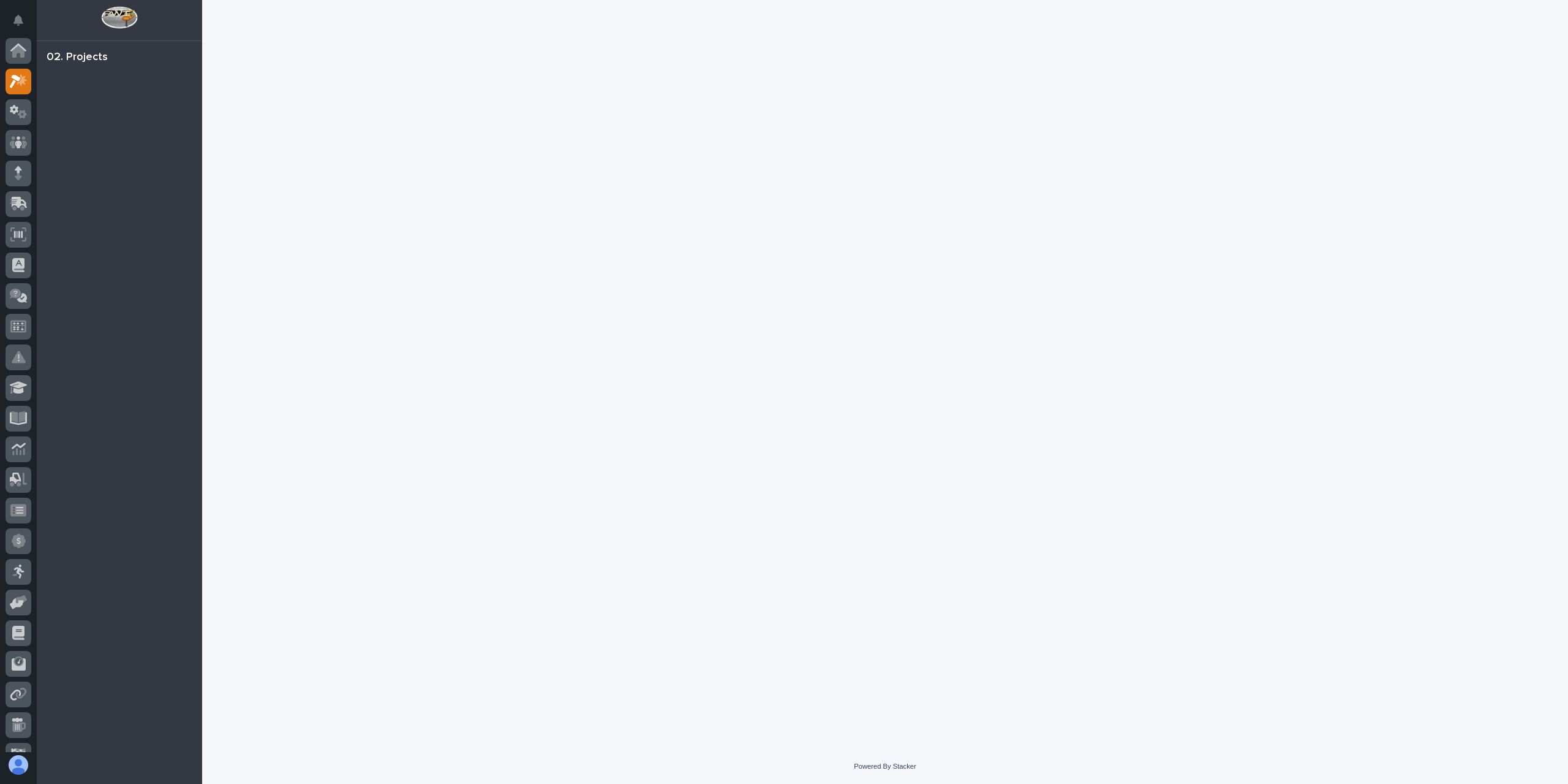
scroll to position [31, 0]
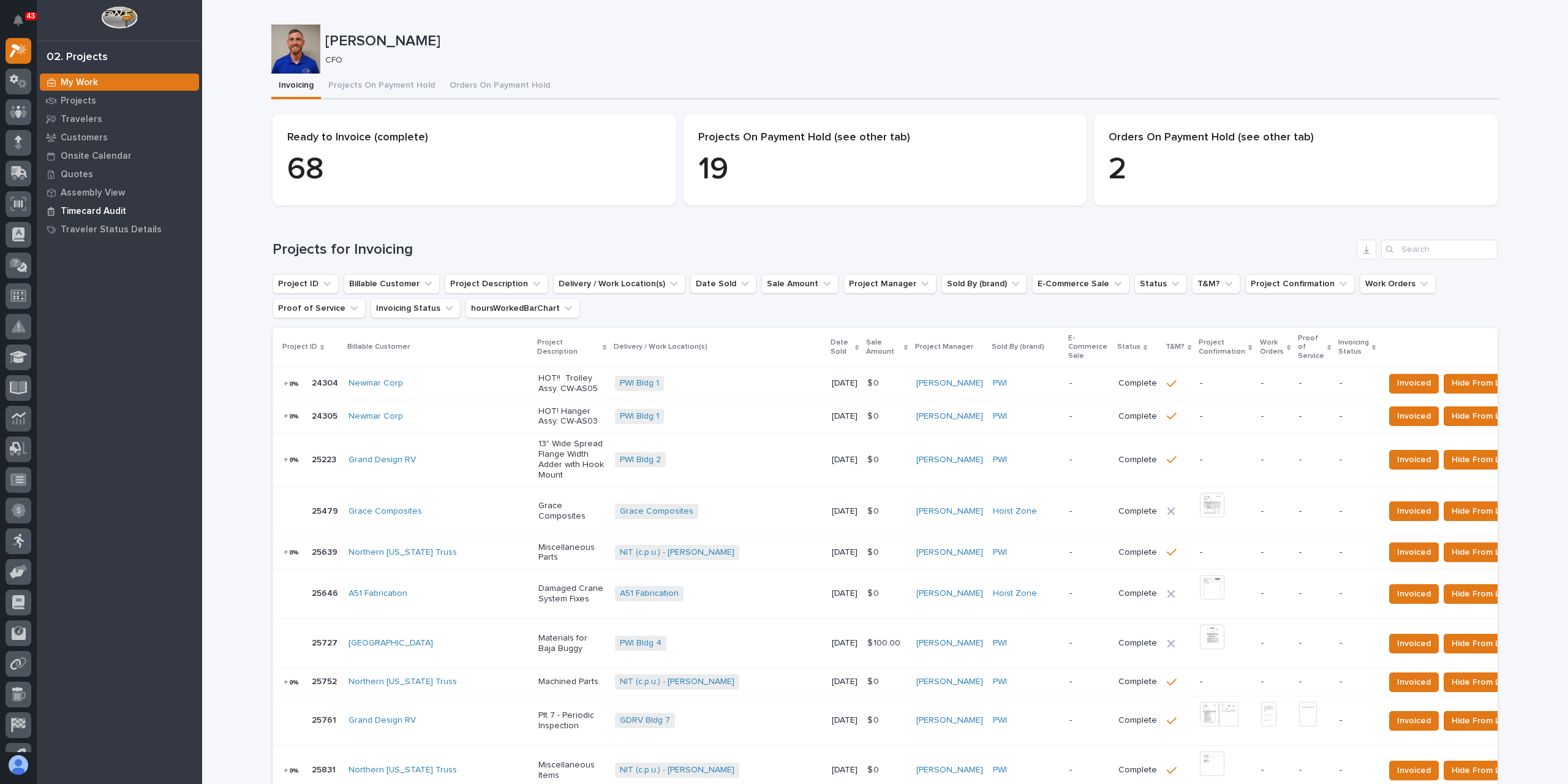
click at [110, 213] on p "Timecard Audit" at bounding box center [94, 211] width 66 height 11
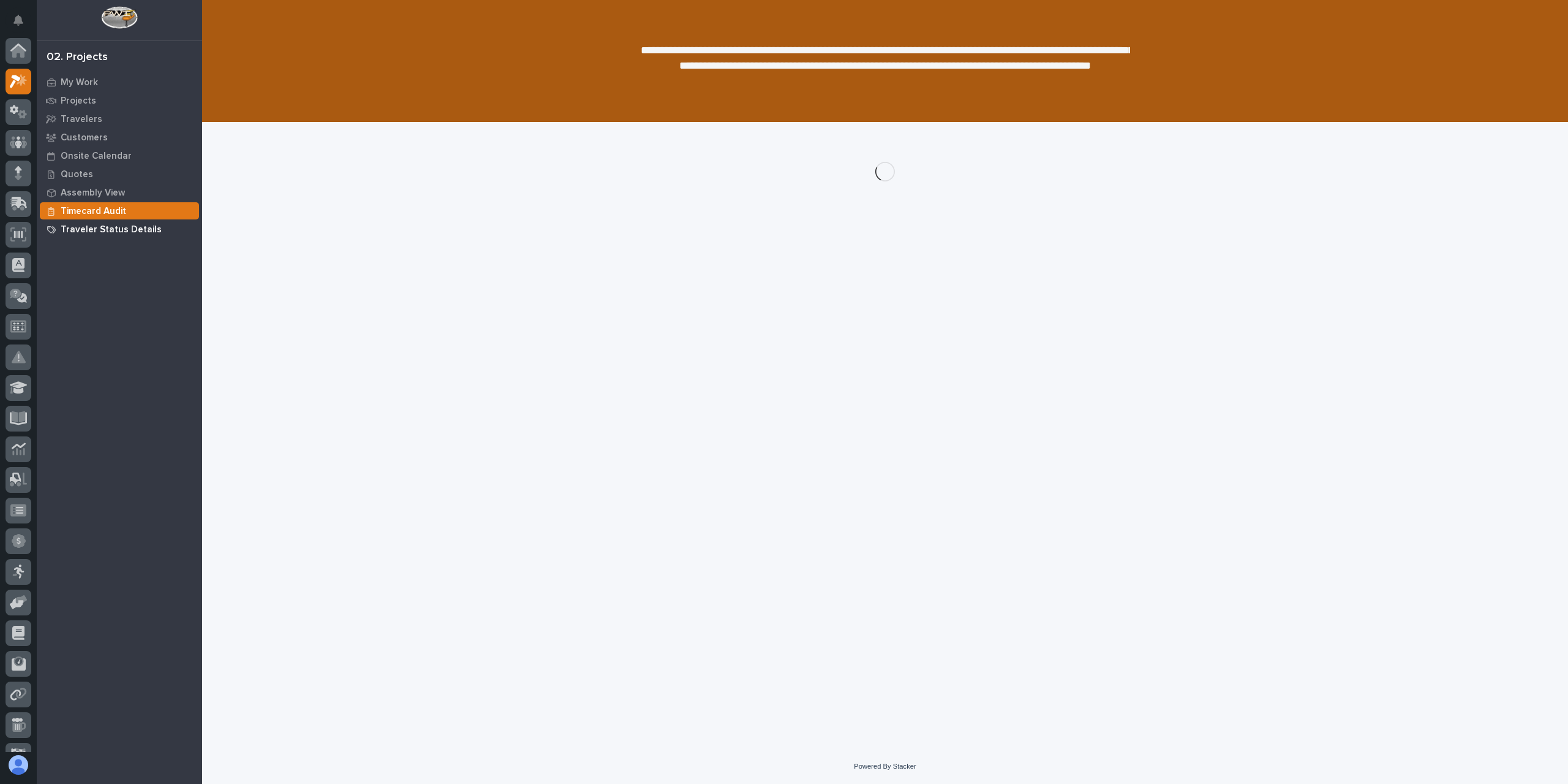
scroll to position [31, 0]
